Goal: Task Accomplishment & Management: Complete application form

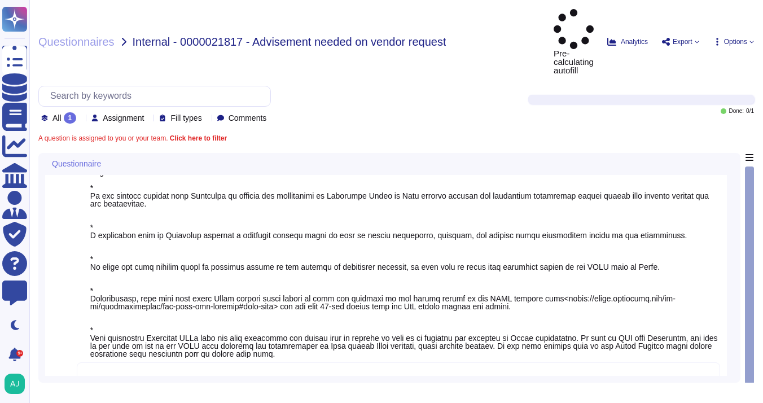
scroll to position [31, 0]
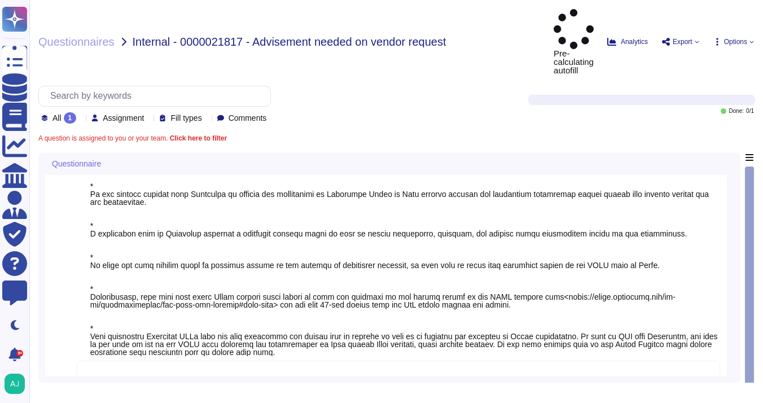
click at [297, 360] on textarea at bounding box center [398, 377] width 643 height 35
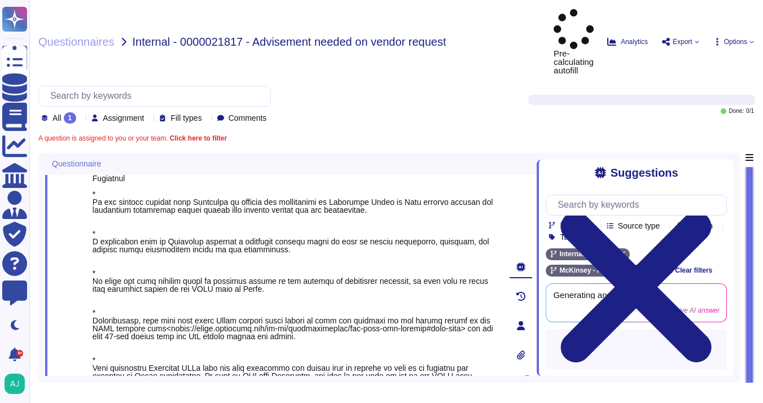
paste textarea "Let me loop in our Tech and Data Risk team (via their Cyber Risk Incidents grou…"
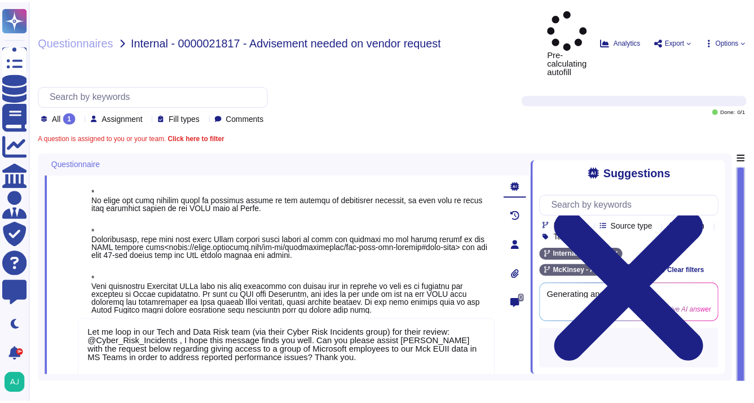
scroll to position [122, 0]
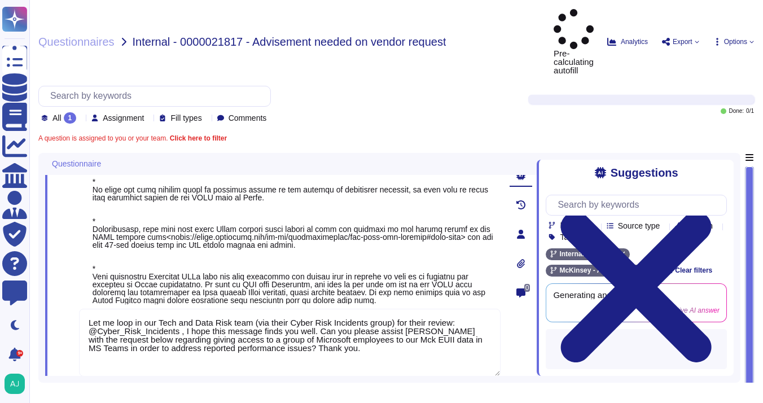
type textarea "Let me loop in our Tech and Data Risk team (via their Cyber Risk Incidents grou…"
click at [113, 353] on div "1 Let me loop in our Tech and Data Risk team (via their Cyber Risk Incidents gr…" at bounding box center [277, 234] width 446 height 350
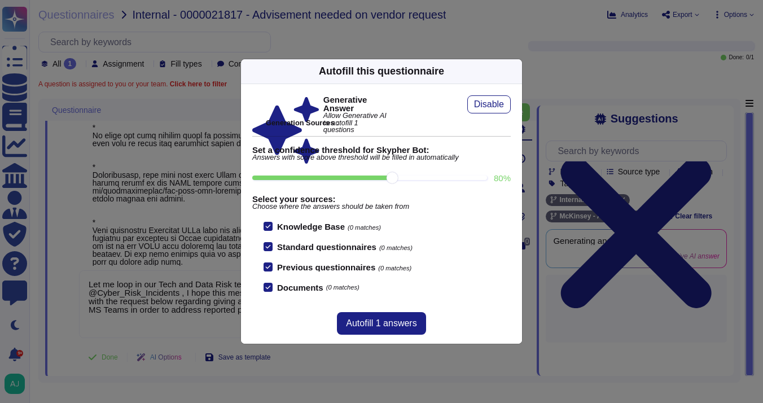
click at [533, 125] on icon at bounding box center [623, 215] width 181 height 181
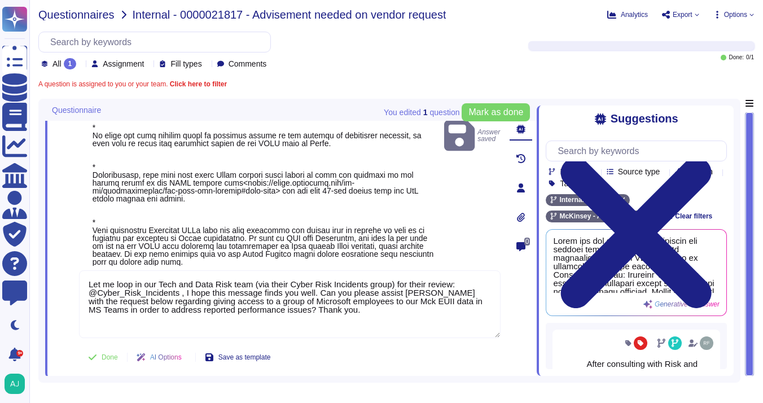
click at [67, 18] on span "Questionnaires" at bounding box center [76, 14] width 76 height 11
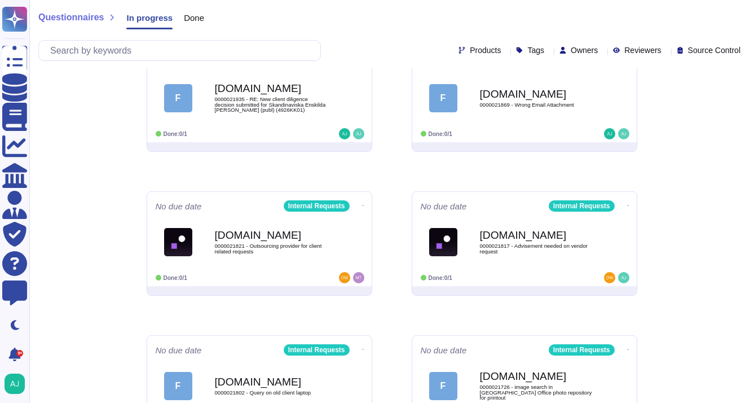
scroll to position [318, 0]
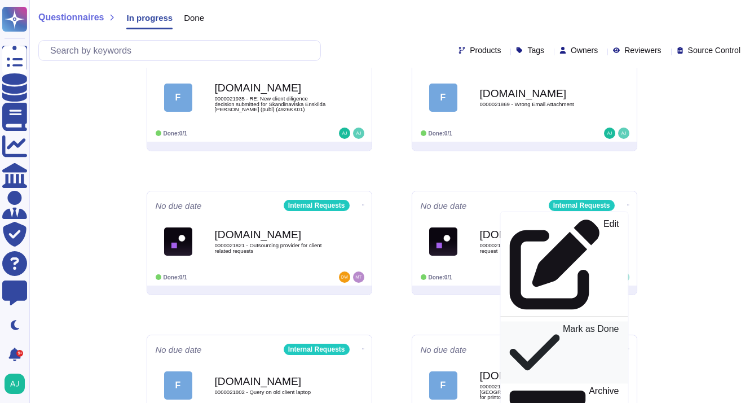
click at [562, 324] on p "Mark as Done" at bounding box center [590, 352] width 56 height 57
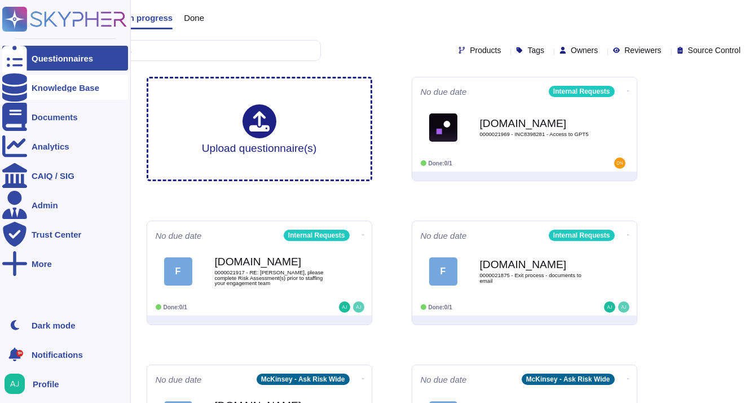
click at [46, 90] on div "Knowledge Base" at bounding box center [66, 87] width 68 height 8
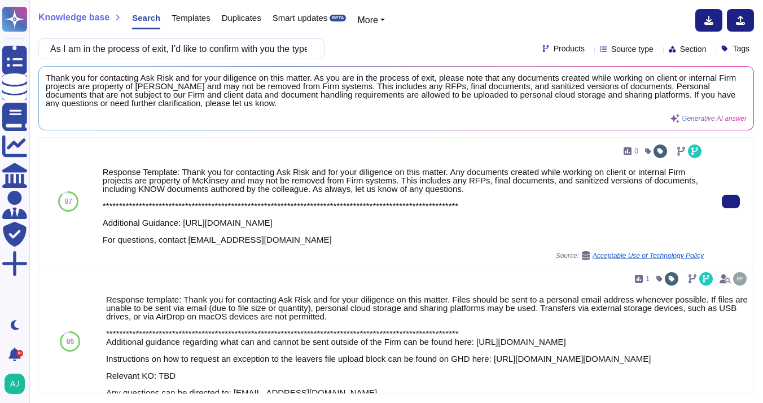
drag, startPoint x: 184, startPoint y: 223, endPoint x: 554, endPoint y: 225, distance: 370.6
click at [552, 224] on div "**********" at bounding box center [403, 206] width 601 height 76
copy div "https://firmrisk.intranet.mckinsey.com/guidance-pages/guidance-uploading-data-e…"
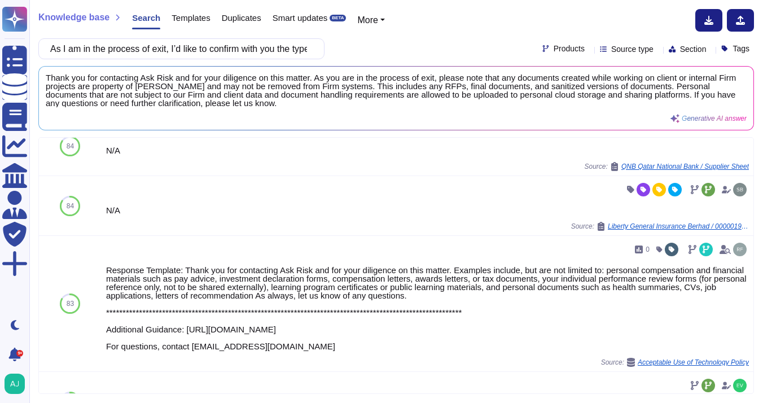
scroll to position [610, 0]
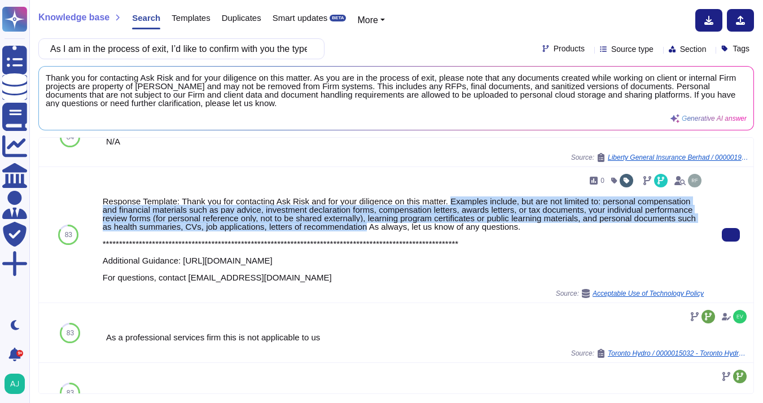
drag, startPoint x: 460, startPoint y: 219, endPoint x: 491, endPoint y: 243, distance: 39.0
click at [491, 243] on div "**********" at bounding box center [403, 239] width 601 height 85
copy div "Examples include, but are not limited to: personal compensation and financial m…"
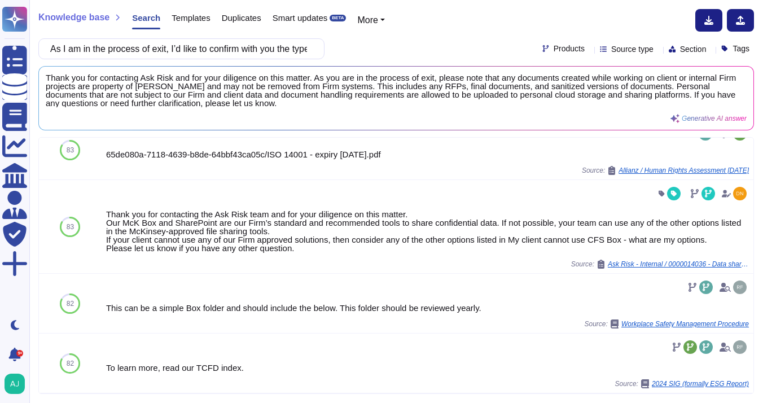
scroll to position [929, 0]
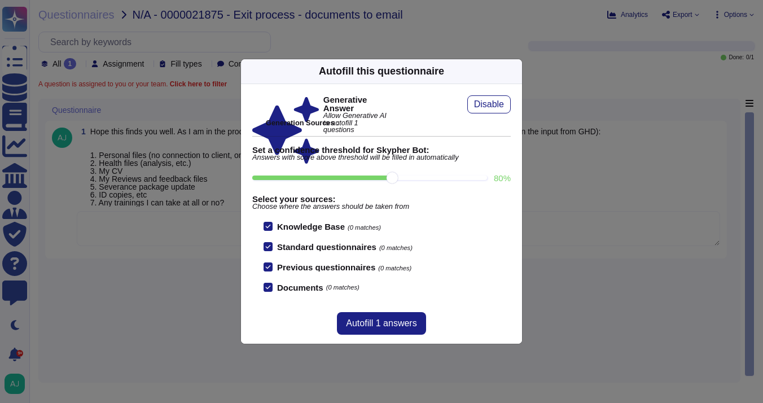
click at [533, 125] on icon at bounding box center [623, 215] width 181 height 181
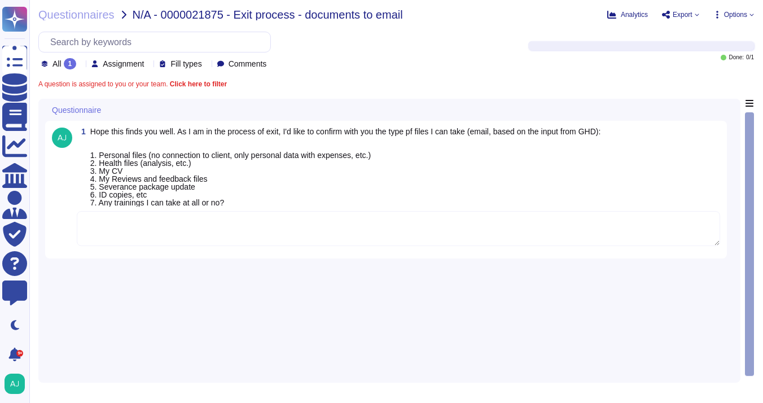
click at [247, 223] on textarea at bounding box center [398, 228] width 643 height 35
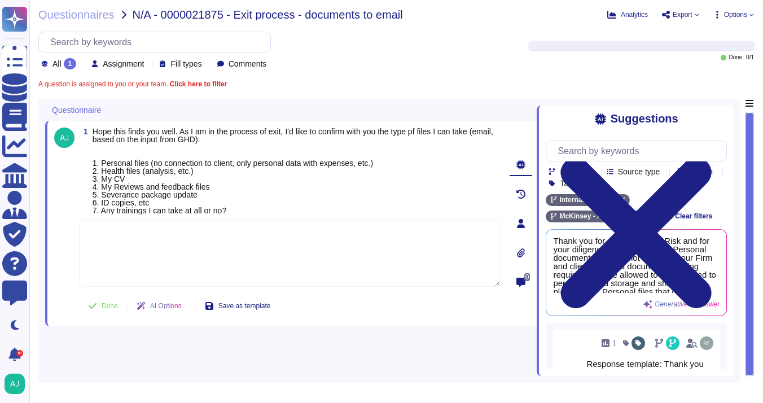
paste textarea "Following the guidance in the Protecting Our Confidential Firm and Client Data …"
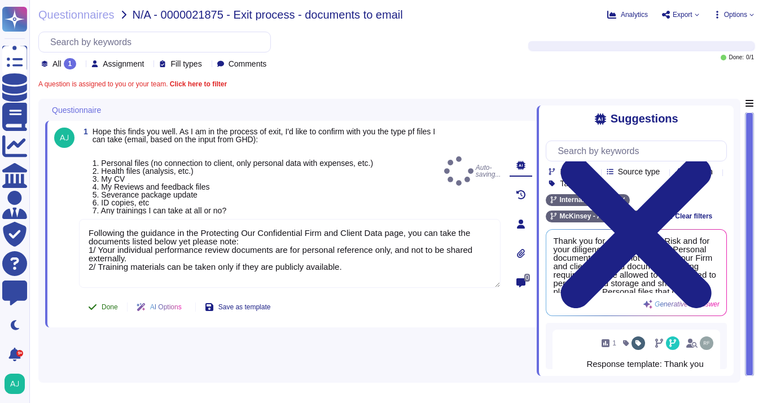
type textarea "Following the guidance in the Protecting Our Confidential Firm and Client Data …"
click at [107, 311] on button "Done" at bounding box center [103, 307] width 48 height 23
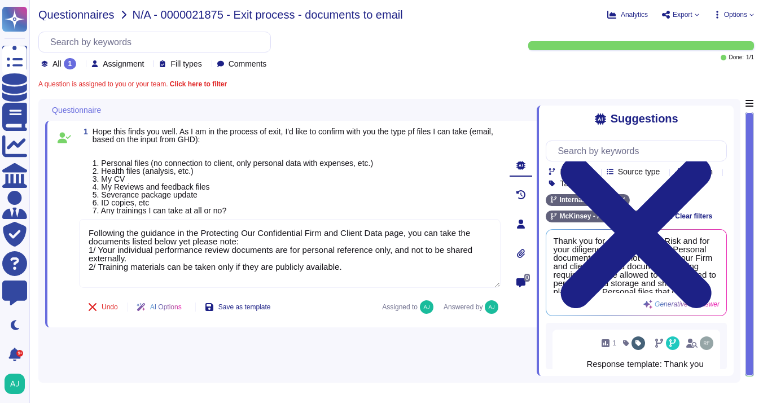
click at [90, 16] on span "Questionnaires" at bounding box center [76, 14] width 76 height 11
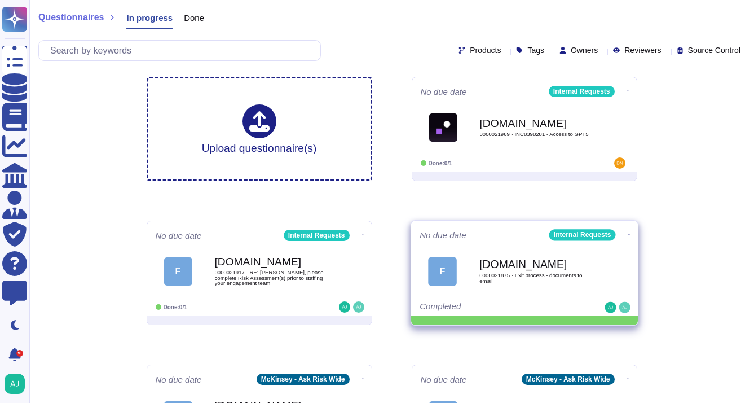
click at [627, 93] on icon at bounding box center [628, 91] width 2 height 3
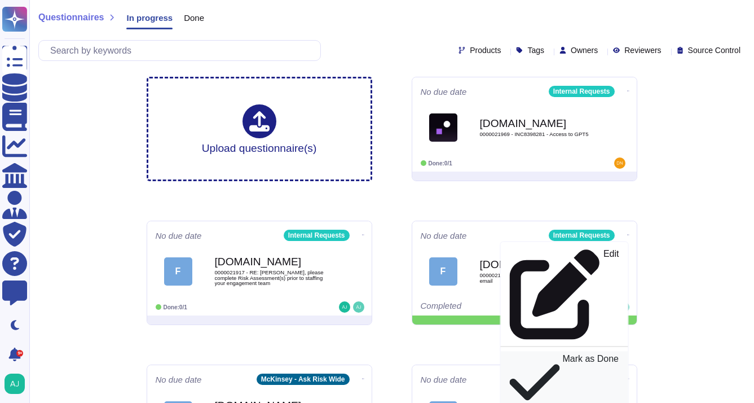
click at [582, 353] on div "Mark as Done" at bounding box center [563, 382] width 109 height 58
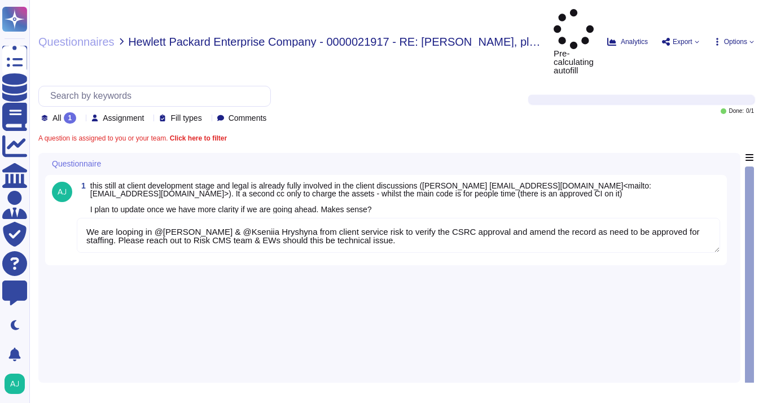
type textarea "We are looping in @Ashley Hodge & @Kseniia Hryshyna from client service risk to…"
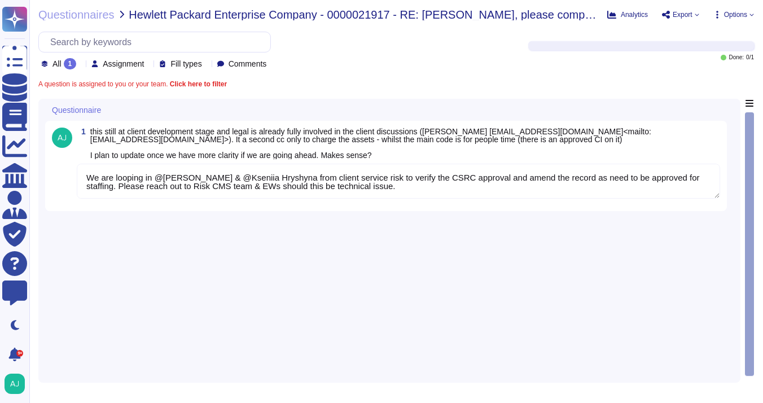
click at [460, 191] on textarea "We are looping in @Ashley Hodge & @Kseniia Hryshyna from client service risk to…" at bounding box center [398, 181] width 643 height 35
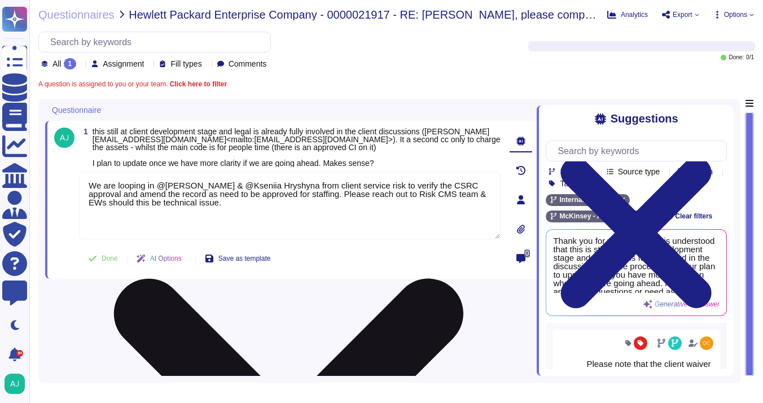
click at [260, 215] on textarea "We are looping in @Ashley Hodge & @Kseniia Hryshyna from client service risk to…" at bounding box center [289, 205] width 421 height 68
click at [216, 212] on textarea "We are looping in @Ashley Hodge & @Kseniia Hryshyna from client service risk to…" at bounding box center [289, 205] width 421 height 68
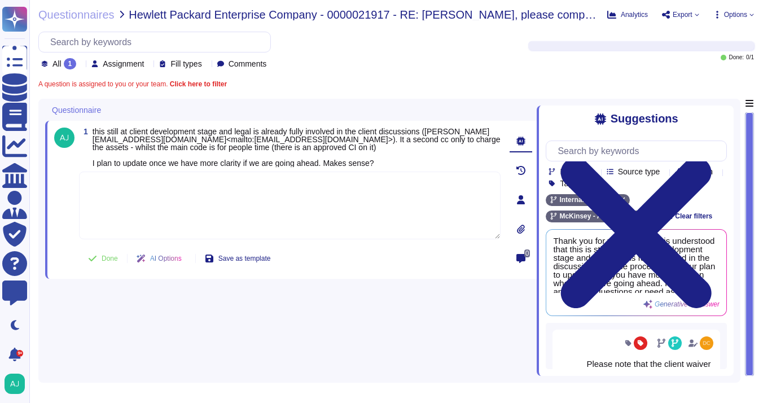
paste textarea "Yes, it makes sense. If helpful you might want to update the start/end dates to…"
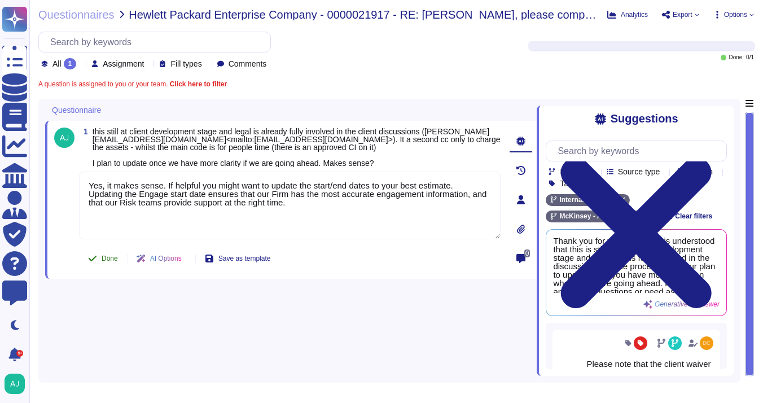
type textarea "Yes, it makes sense. If helpful you might want to update the start/end dates to…"
click at [98, 261] on button "Done" at bounding box center [103, 258] width 48 height 23
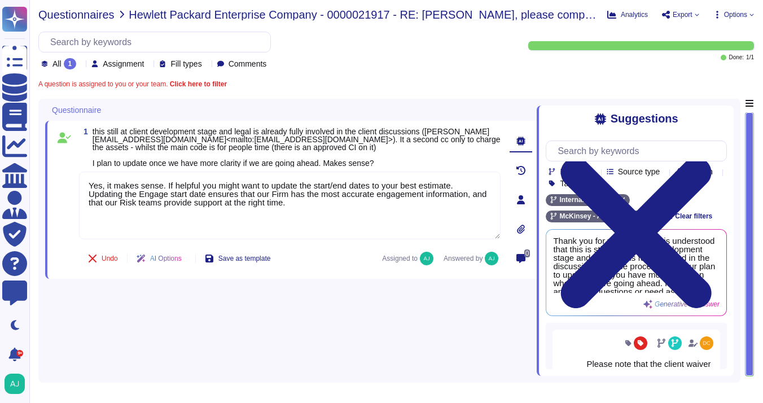
click at [83, 15] on span "Questionnaires" at bounding box center [76, 14] width 76 height 11
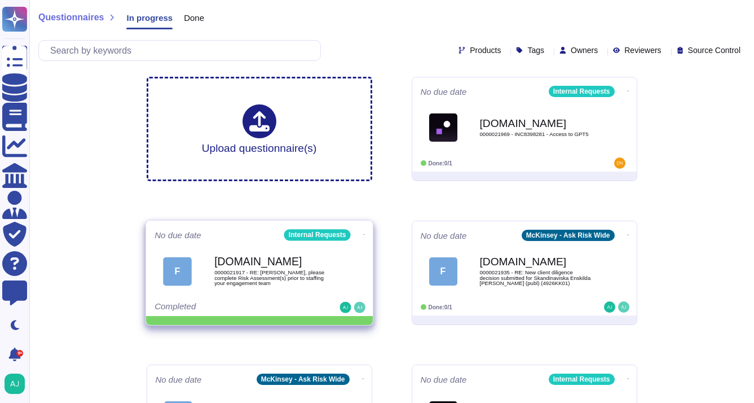
click at [627, 91] on icon at bounding box center [628, 91] width 2 height 1
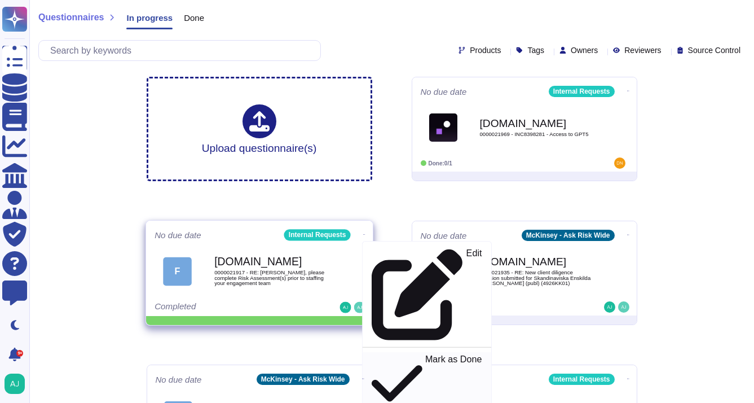
click at [425, 355] on p "Mark as Done" at bounding box center [453, 384] width 57 height 58
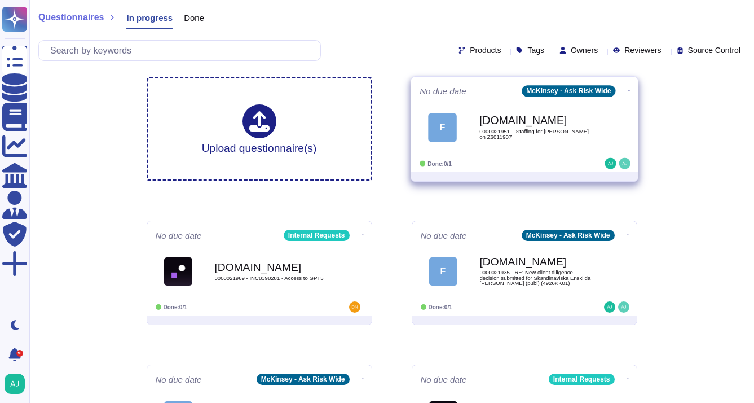
click at [540, 158] on div "Done: 0/1" at bounding box center [490, 163] width 140 height 11
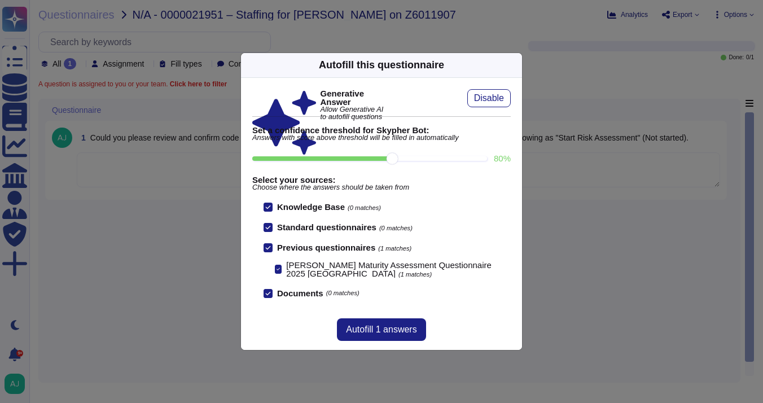
click at [533, 119] on icon at bounding box center [623, 209] width 181 height 181
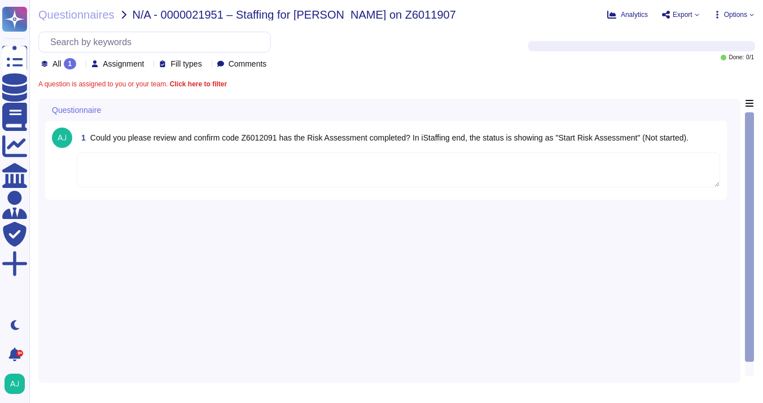
click at [138, 166] on textarea at bounding box center [398, 169] width 643 height 35
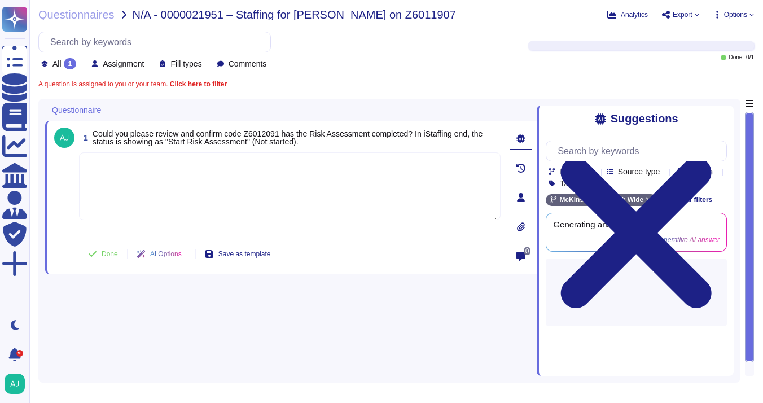
paste textarea "The code below is USG related and not being a [DEMOGRAPHIC_DATA] citizen, I can…"
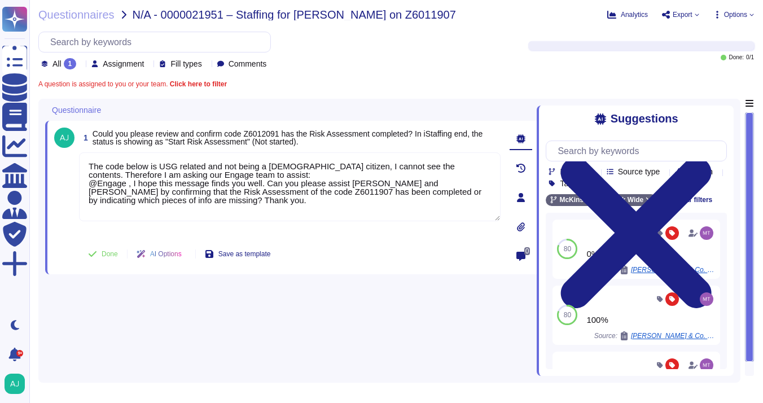
type textarea "The code below is USG related and not being a [DEMOGRAPHIC_DATA] citizen, I can…"
click at [100, 258] on button "Done" at bounding box center [103, 254] width 48 height 23
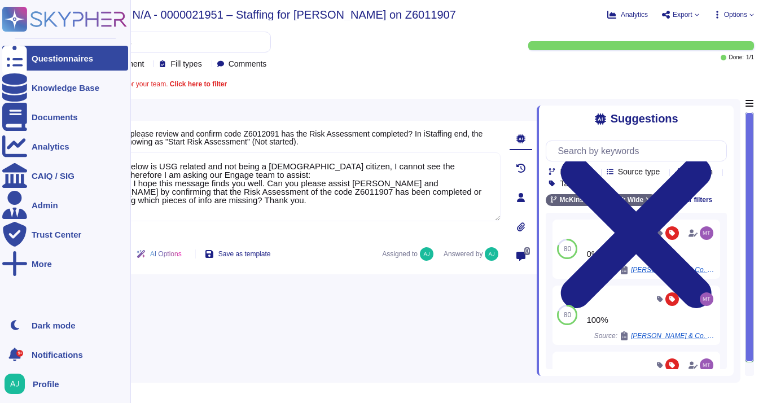
click at [51, 24] on icon at bounding box center [64, 19] width 125 height 25
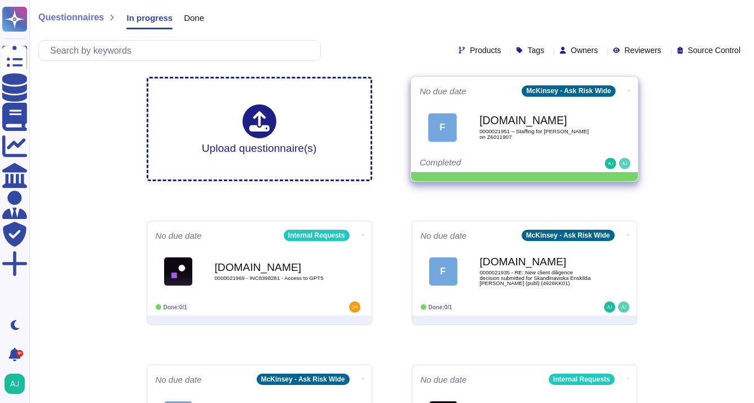
click at [628, 91] on icon at bounding box center [629, 90] width 2 height 3
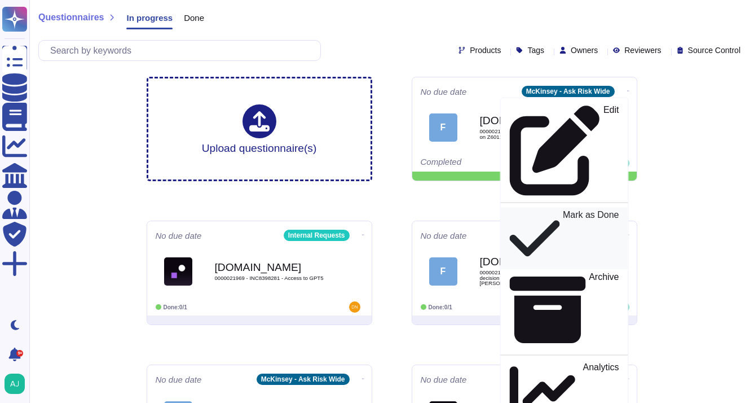
click at [571, 209] on div "Mark as Done" at bounding box center [563, 238] width 109 height 58
